Goal: Task Accomplishment & Management: Manage account settings

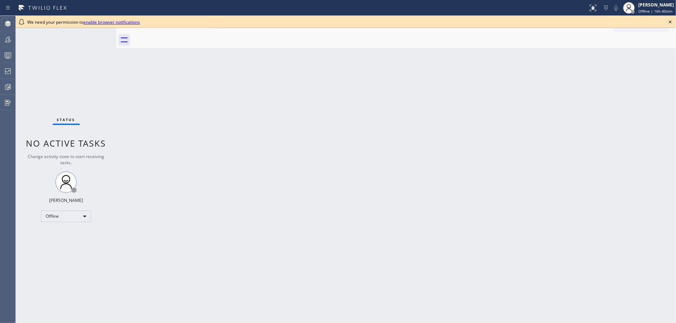
click at [671, 21] on icon at bounding box center [670, 22] width 9 height 9
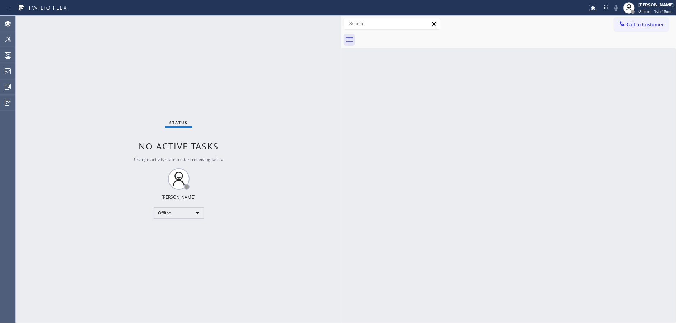
drag, startPoint x: 117, startPoint y: 22, endPoint x: 342, endPoint y: 8, distance: 225.6
click at [342, 8] on div "Status report No issues detected If you experience an issue, please download th…" at bounding box center [338, 161] width 676 height 323
click at [168, 212] on div "Offline" at bounding box center [179, 212] width 50 height 11
click at [170, 232] on li "Available" at bounding box center [178, 231] width 49 height 9
click at [185, 211] on div "Available" at bounding box center [179, 212] width 50 height 11
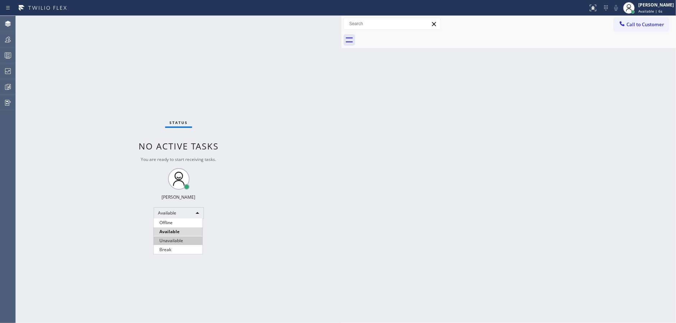
click at [184, 244] on li "Unavailable" at bounding box center [178, 240] width 49 height 9
click at [8, 54] on icon at bounding box center [8, 55] width 9 height 9
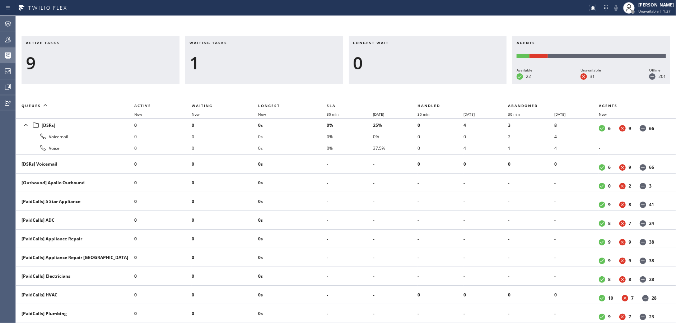
click at [215, 40] on span "Waiting tasks" at bounding box center [209, 42] width 38 height 5
